Goal: Transaction & Acquisition: Obtain resource

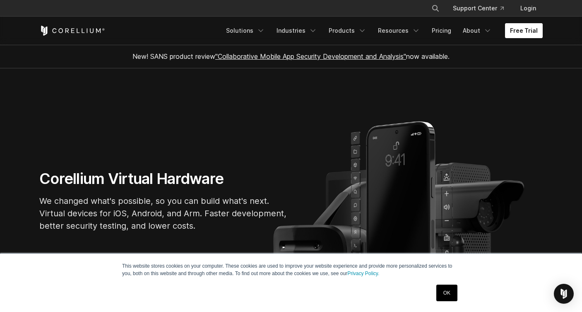
click at [518, 32] on link "Free Trial" at bounding box center [524, 30] width 38 height 15
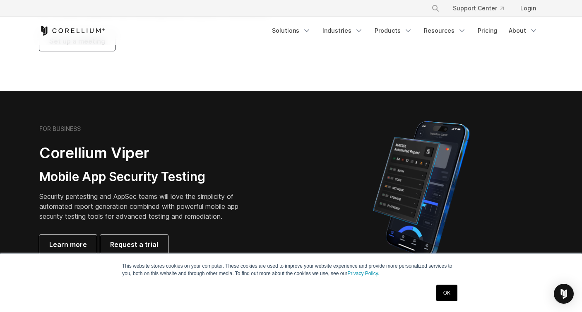
scroll to position [166, 0]
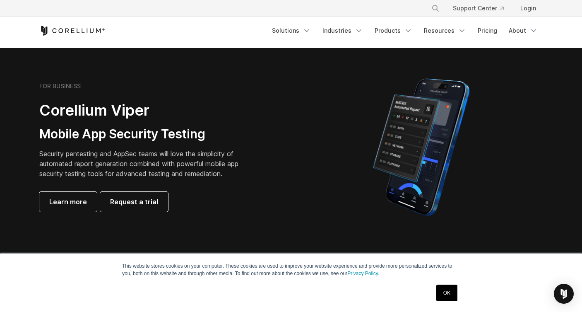
click at [447, 293] on link "OK" at bounding box center [447, 293] width 21 height 17
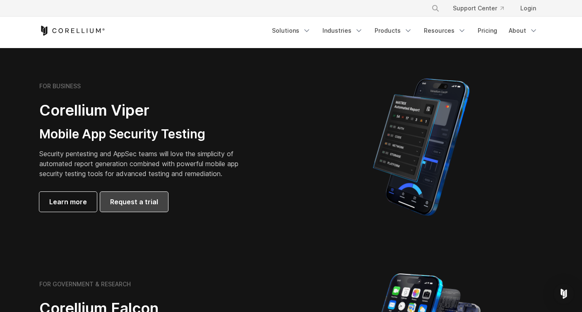
click at [144, 196] on link "Request a trial" at bounding box center [134, 202] width 68 height 20
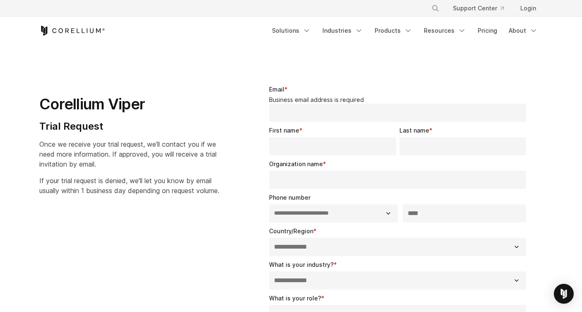
select select "**"
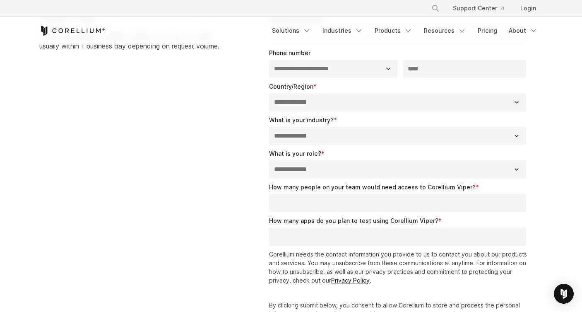
scroll to position [166, 0]
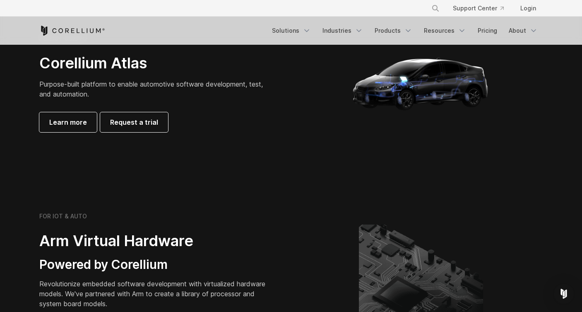
scroll to position [829, 0]
